Goal: Contribute content

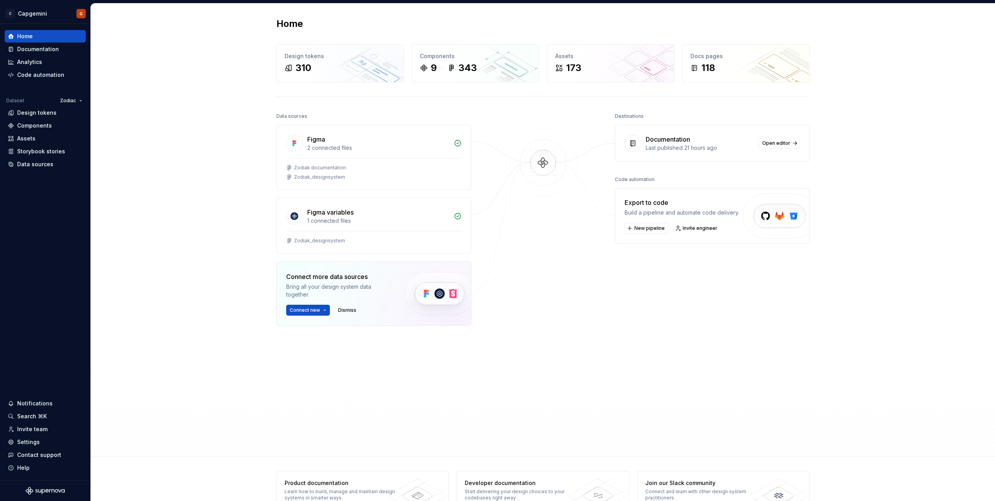
scroll to position [22, 0]
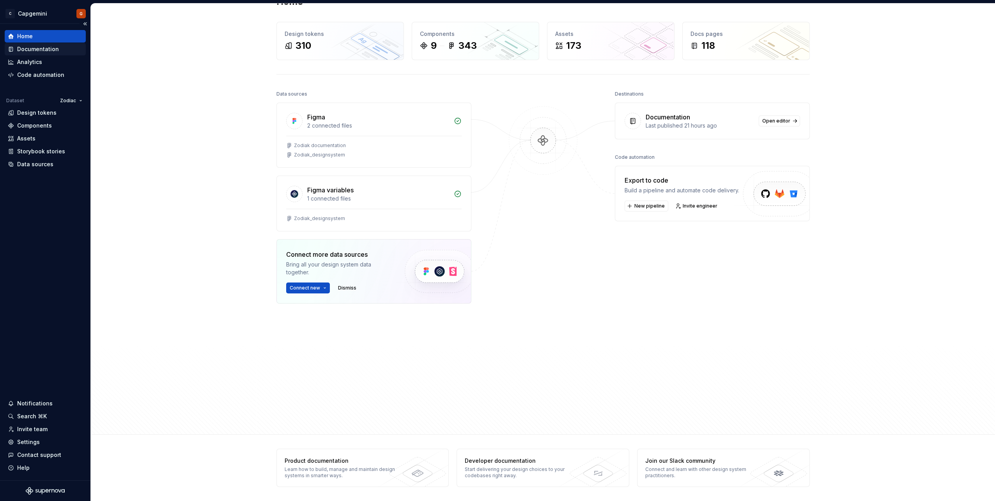
click at [40, 52] on div "Documentation" at bounding box center [38, 49] width 42 height 8
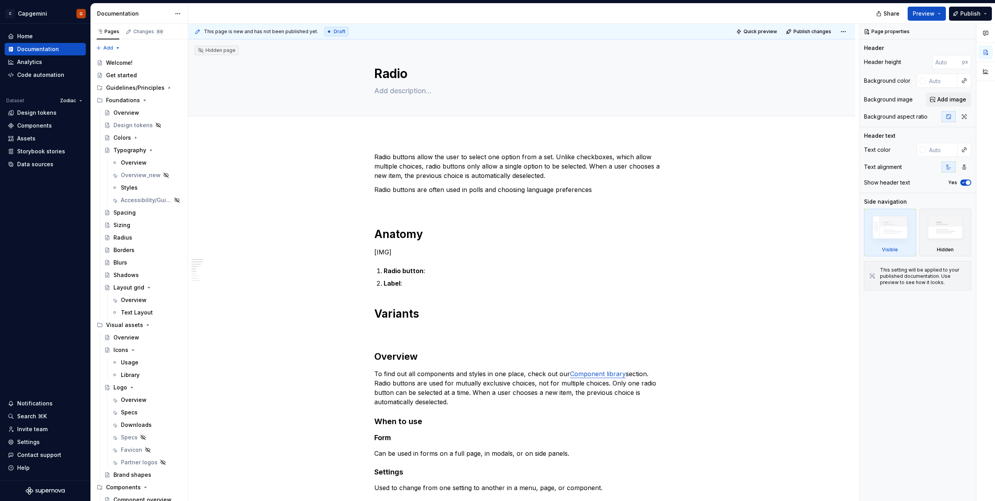
type textarea "*"
